Goal: Task Accomplishment & Management: Use online tool/utility

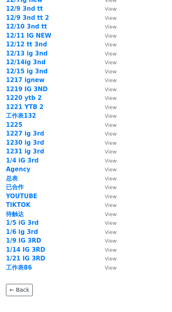
scroll to position [1106, 0]
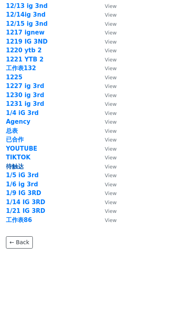
click at [16, 167] on strong "待触达" at bounding box center [15, 166] width 18 height 7
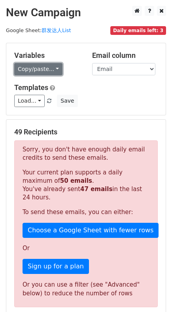
click at [42, 67] on link "Copy/paste..." at bounding box center [38, 69] width 48 height 12
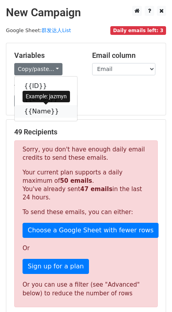
click at [44, 113] on link "{{Name}}" at bounding box center [46, 111] width 63 height 13
